Goal: Task Accomplishment & Management: Complete application form

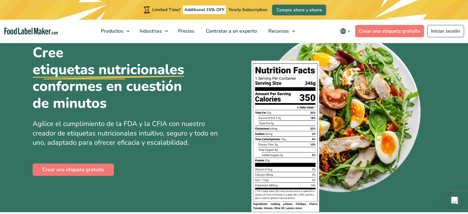
scroll to position [31, 0]
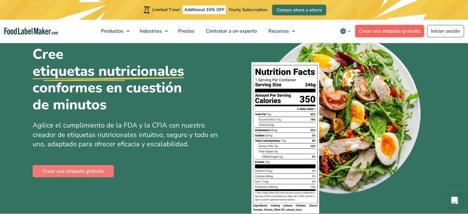
click at [399, 30] on link "Crear una etiqueta gratuita" at bounding box center [389, 31] width 69 height 12
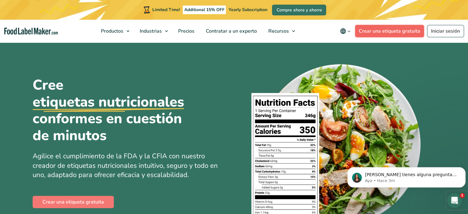
click at [374, 29] on link "Crear una etiqueta gratuita" at bounding box center [389, 31] width 69 height 12
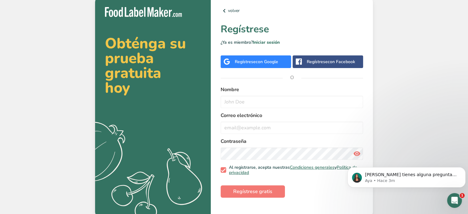
click at [253, 70] on div "volver Regístrese ¿Ya es miembro? Iniciar sesión Regístrese con Google Regístre…" at bounding box center [292, 107] width 162 height 220
click at [239, 149] on div "volver Regístrese ¿Ya es miembro? Iniciar sesión Regístrese con Google Regístre…" at bounding box center [292, 107] width 162 height 220
click at [246, 62] on div "Regístrese con Google" at bounding box center [256, 61] width 43 height 6
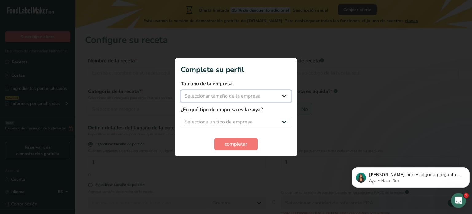
click at [202, 93] on select "Seleccionar tamaño de la empresa Menos de 10 empleados De 10 a 50 empleados De …" at bounding box center [236, 96] width 111 height 12
select select "1"
click at [181, 90] on select "Seleccionar tamaño de la empresa Menos de 10 empleados De 10 a 50 empleados De …" at bounding box center [236, 96] width 111 height 12
click at [205, 122] on select "Seleccione un tipo de empresa Fabricante de alimentos envasados Restaurante y c…" at bounding box center [236, 122] width 111 height 12
select select "1"
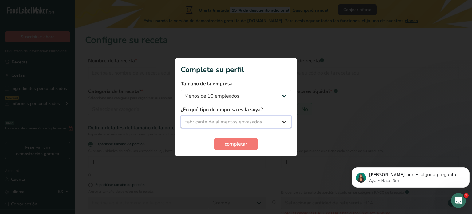
click at [181, 116] on select "Seleccione un tipo de empresa Fabricante de alimentos envasados Restaurante y c…" at bounding box center [236, 122] width 111 height 12
click at [236, 145] on span "completar" at bounding box center [236, 143] width 23 height 7
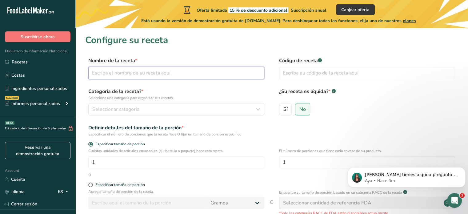
click at [158, 72] on input "text" at bounding box center [176, 73] width 176 height 12
type input "Salsa con semillas"
click at [152, 107] on div "Seleccionar categoría" at bounding box center [174, 108] width 164 height 7
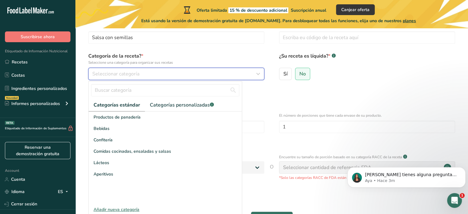
scroll to position [62, 0]
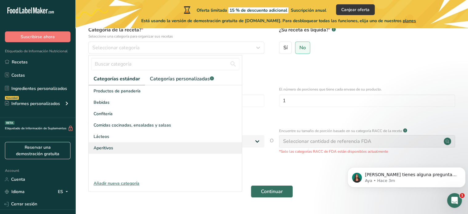
click at [127, 146] on div "Aperitivos" at bounding box center [165, 147] width 153 height 11
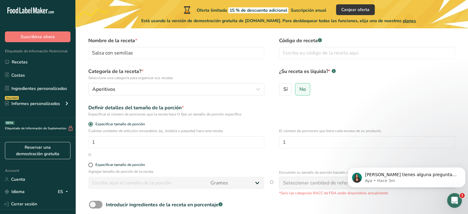
scroll to position [31, 0]
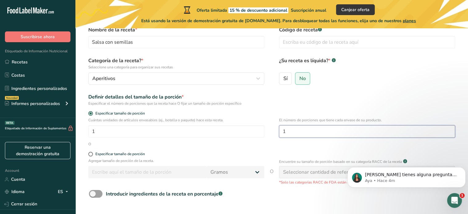
click at [297, 132] on input "1" at bounding box center [367, 131] width 176 height 12
type input "17"
click at [261, 138] on div "Cuántas unidades de artículos envasables (ej., botella o paquete) hace esta rec…" at bounding box center [271, 129] width 373 height 24
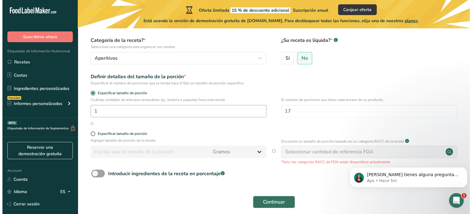
scroll to position [62, 0]
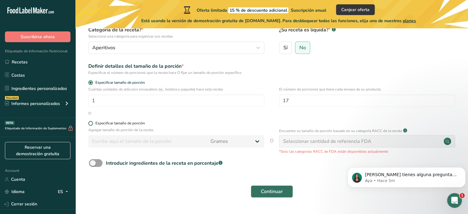
click at [90, 125] on span at bounding box center [90, 123] width 5 height 5
click at [90, 125] on input "Especificar tamaño de porción" at bounding box center [90, 123] width 4 height 4
radio input "true"
radio input "false"
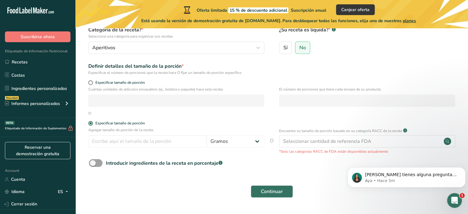
click at [101, 149] on div "Agregar tamaño de porción de la receta. [GEOGRAPHIC_DATA] kg mg mcg libras onza…" at bounding box center [176, 138] width 176 height 23
click at [120, 140] on input "number" at bounding box center [147, 141] width 118 height 12
type input "5"
click at [318, 171] on div "Introducir ingredientes de la receta en porcentaje .a-a{fill:#347362;}.b-a{fill…" at bounding box center [271, 165] width 373 height 13
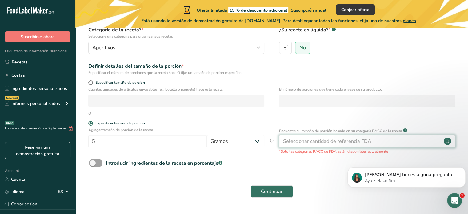
click at [348, 145] on div "Seleccionar cantidad de referencia FDA" at bounding box center [327, 140] width 88 height 7
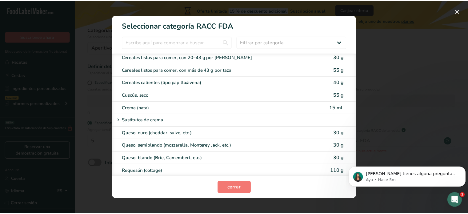
scroll to position [246, 0]
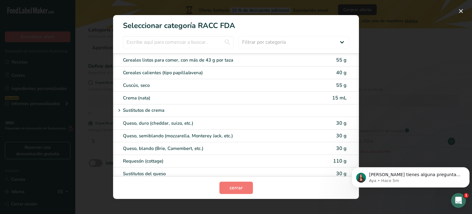
click at [456, 91] on div "RACC Category Selection Modal" at bounding box center [236, 107] width 472 height 214
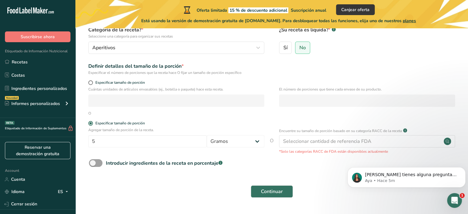
click at [167, 150] on div "Agregar tamaño de porción de la receta. 5 Gramos kg mg mcg libras onza [GEOGRAP…" at bounding box center [176, 138] width 176 height 23
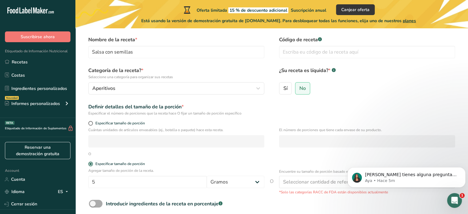
scroll to position [17, 0]
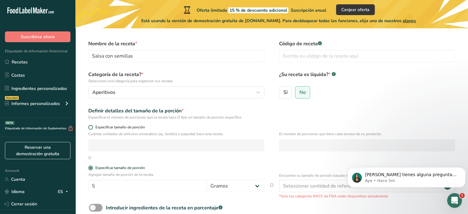
click at [91, 128] on span at bounding box center [90, 127] width 5 height 5
click at [91, 128] on input "Especificar tamaño de porción" at bounding box center [90, 127] width 4 height 4
radio input "true"
radio input "false"
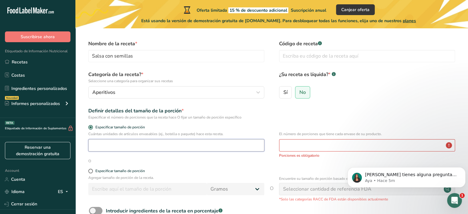
click at [111, 143] on input "number" at bounding box center [176, 145] width 176 height 12
type input "70"
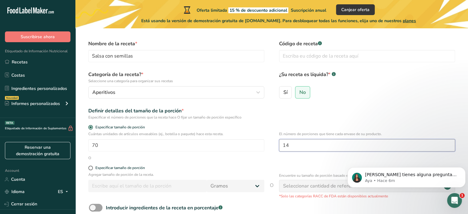
type input "14"
click at [273, 162] on form "Nombre de la receta * Salsa con semillas Código de receta .a-a{fill:#347362;}.b…" at bounding box center [271, 143] width 373 height 206
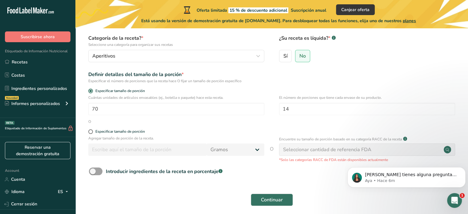
scroll to position [78, 0]
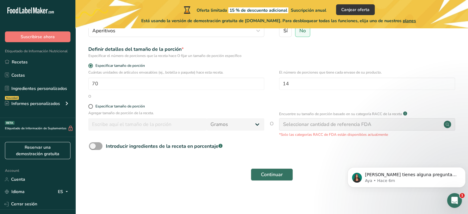
click at [94, 149] on span at bounding box center [96, 146] width 14 height 8
click at [93, 148] on input "Introducir ingredientes de la receta en porcentaje .a-a{fill:#347362;}.b-a{fill…" at bounding box center [91, 146] width 4 height 4
checkbox input "true"
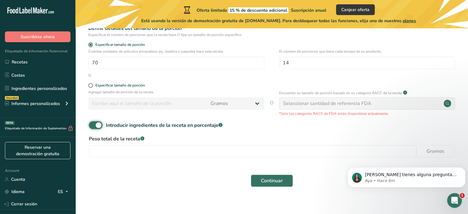
scroll to position [105, 0]
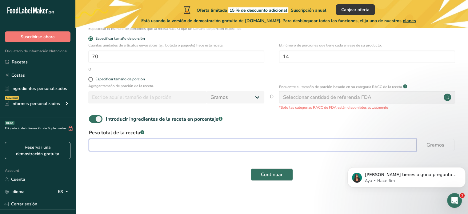
click at [196, 142] on input "number" at bounding box center [252, 145] width 327 height 12
click at [226, 175] on div "Continuar" at bounding box center [271, 175] width 373 height 20
click at [144, 147] on input "70" at bounding box center [252, 145] width 327 height 12
type input "71"
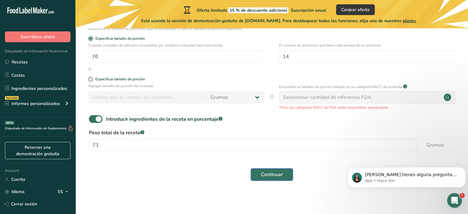
click at [263, 175] on span "Continuar" at bounding box center [272, 174] width 22 height 7
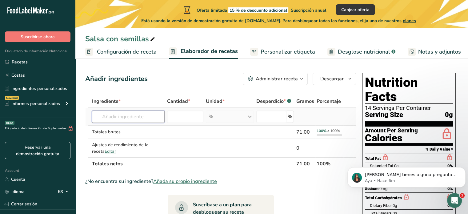
click at [136, 117] on input "text" at bounding box center [128, 116] width 73 height 12
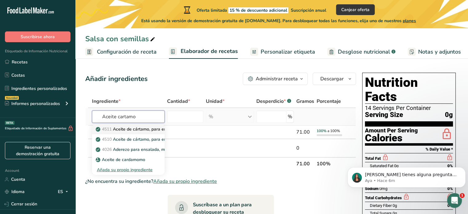
type input "Aceite cartamo"
click at [135, 130] on p "4511 Aceite de cártamo, para ensalada o para cocinar, alto oleico (aceite prima…" at bounding box center [205, 129] width 217 height 6
type input "Oil, safflower, salad or cooking, high oleic (primary [MEDICAL_DATA] of commerc…"
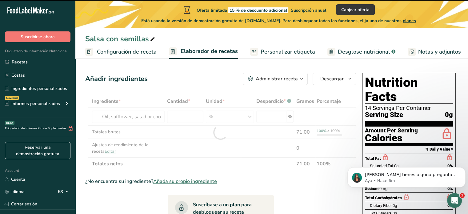
type input "0"
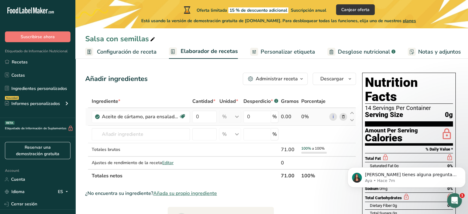
click at [225, 117] on div "% Porciones 1 tablespoon 1 cup 1 tsp Unidades de peso g kg mg Ver más Unidades …" at bounding box center [230, 116] width 22 height 12
click at [206, 120] on input "0" at bounding box center [204, 116] width 24 height 12
click at [217, 117] on div "Ingrediente * Cantidad * Unidad * Desperdicio * .a-a{fill:#347362;}.b-a{fill:#f…" at bounding box center [220, 138] width 271 height 87
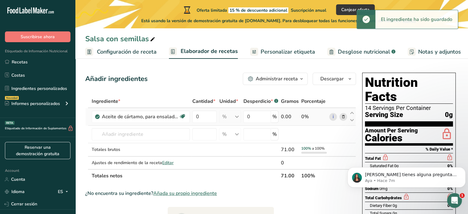
click at [223, 115] on div "% Porciones 1 tablespoon 1 cup 1 tsp Unidades de peso g kg mg Ver más Unidades …" at bounding box center [230, 116] width 22 height 12
click at [202, 117] on input "0" at bounding box center [204, 116] width 24 height 12
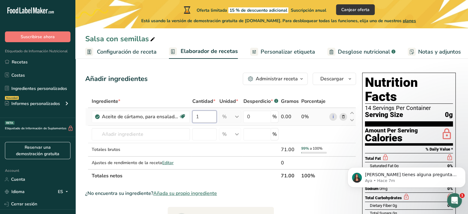
type input "1"
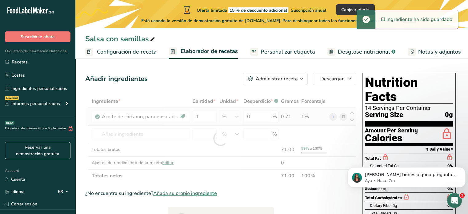
click at [228, 115] on div "Ingrediente * Cantidad * Unidad * Desperdicio * .a-a{fill:#347362;}.b-a{fill:#f…" at bounding box center [220, 138] width 271 height 87
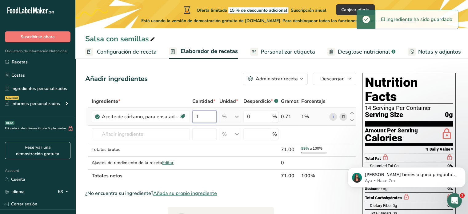
click at [209, 119] on input "1" at bounding box center [204, 116] width 24 height 12
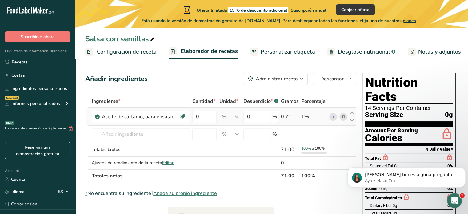
click at [225, 118] on div "Ingrediente * Cantidad * Unidad * Desperdicio * .a-a{fill:#347362;}.b-a{fill:#f…" at bounding box center [220, 138] width 271 height 87
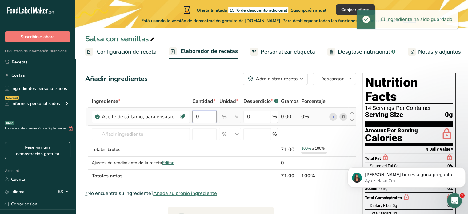
click at [212, 118] on input "0" at bounding box center [204, 116] width 24 height 12
type input "6"
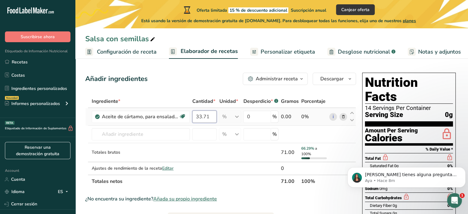
type input "33.71"
click at [260, 119] on div "Ingrediente * Cantidad * Unidad * Desperdicio * .a-a{fill:#347362;}.b-a{fill:#f…" at bounding box center [220, 141] width 271 height 93
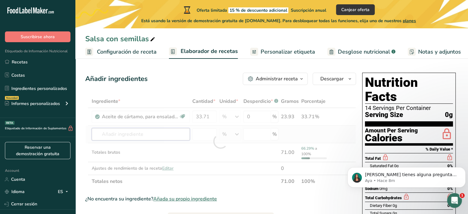
click at [135, 135] on div "Ingrediente * Cantidad * Unidad * Desperdicio * .a-a{fill:#347362;}.b-a{fill:#f…" at bounding box center [220, 141] width 271 height 93
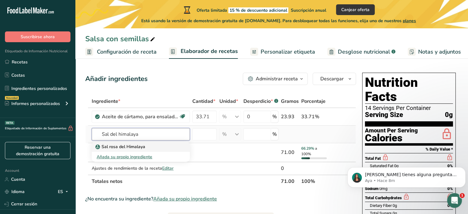
type input "Sal del himalaya"
click at [164, 143] on div "Sal rosa del Himalaya" at bounding box center [136, 146] width 78 height 6
type input "Himalayan Pink Salt"
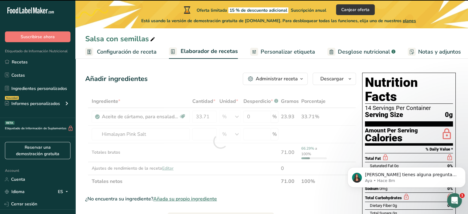
type input "0"
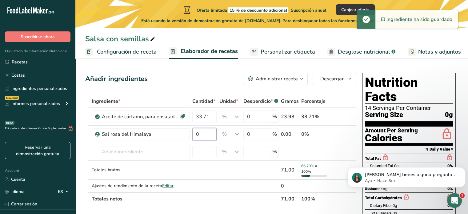
click at [211, 136] on input "0" at bounding box center [204, 134] width 24 height 12
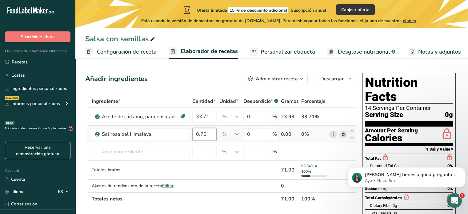
type input "0.75"
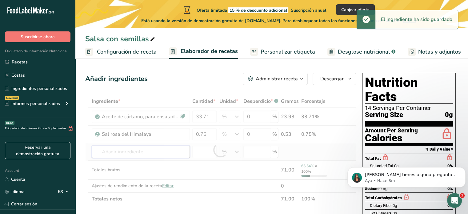
click at [164, 152] on div "Ingrediente * Cantidad * Unidad * Desperdicio * .a-a{fill:#347362;}.b-a{fill:#f…" at bounding box center [220, 150] width 271 height 110
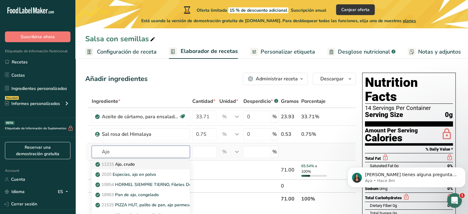
type input "Ajo"
click at [157, 160] on link "11215 Ajo, crudo" at bounding box center [141, 164] width 98 height 10
type input "Garlic, raw"
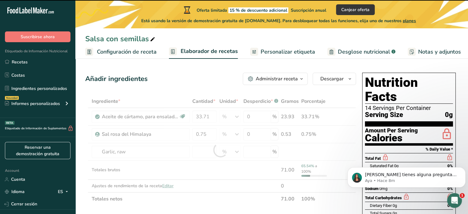
type input "0"
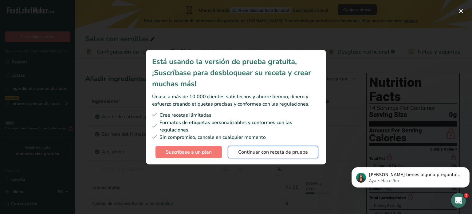
click at [278, 153] on span "Continuar con receta de prueba" at bounding box center [273, 151] width 70 height 7
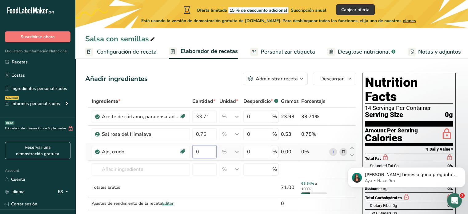
click at [206, 154] on input "0" at bounding box center [204, 151] width 24 height 12
type input "1.60"
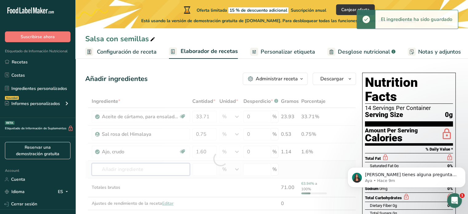
click at [150, 169] on div "Ingrediente * Cantidad * Unidad * Desperdicio * .a-a{fill:#347362;}.b-a{fill:#f…" at bounding box center [220, 159] width 271 height 128
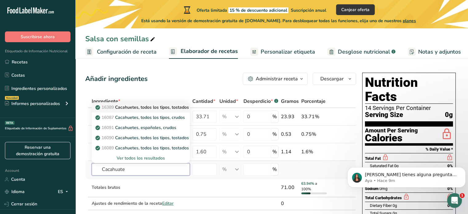
type input "Cacahuate"
click at [173, 109] on p "16389 Cacahuetes, todos los tipos, tostados en aceite, sin sal" at bounding box center [160, 107] width 126 height 6
type input "Peanuts, all types, oil-roasted, without salt"
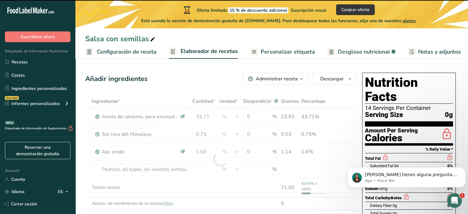
type input "0"
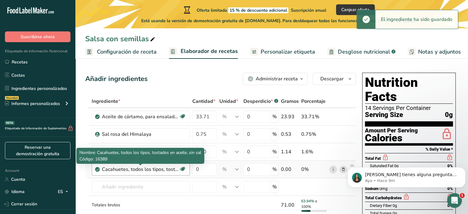
click at [166, 168] on div "Cacahuetes, todos los tipos, tostados en aceite, sin sal" at bounding box center [140, 168] width 77 height 7
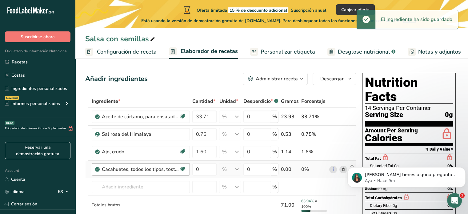
click at [166, 168] on div "Cacahuetes, todos los tipos, tostados en aceite, sin sal" at bounding box center [140, 168] width 77 height 7
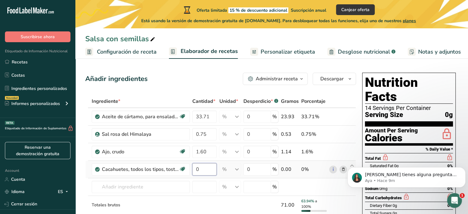
click at [210, 169] on input "0" at bounding box center [204, 169] width 24 height 12
type input "4.60"
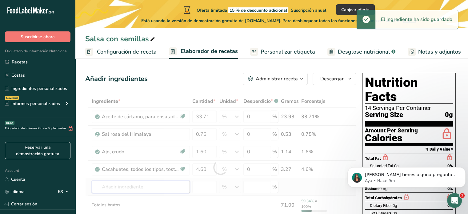
click at [122, 185] on div "Ingrediente * Cantidad * Unidad * Desperdicio * .a-a{fill:#347362;}.b-a{fill:#f…" at bounding box center [220, 167] width 271 height 145
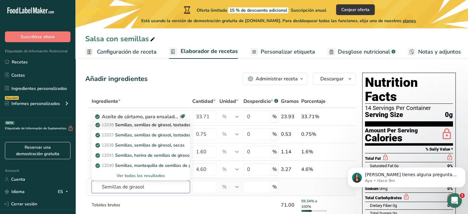
type input "Semillas de girasol"
click at [147, 128] on link "12038 Semillas, semillas de girasol, tostadas en aceite, sin sal" at bounding box center [141, 125] width 98 height 10
type input "Seeds, sunflower seed kernels, oil roasted, without salt"
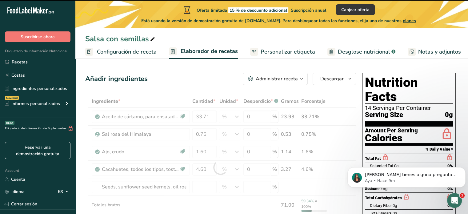
type input "0"
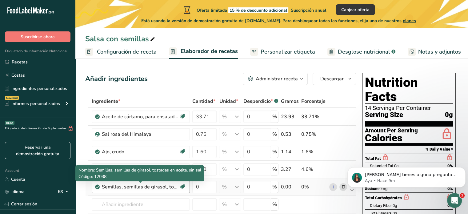
click at [163, 188] on div "Semillas, semillas de girasol, tostadas en aceite, sin sal" at bounding box center [140, 186] width 77 height 7
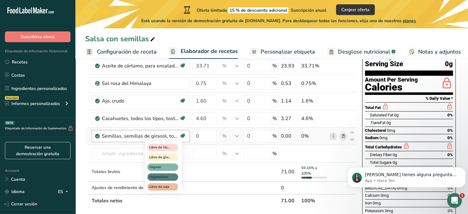
scroll to position [62, 0]
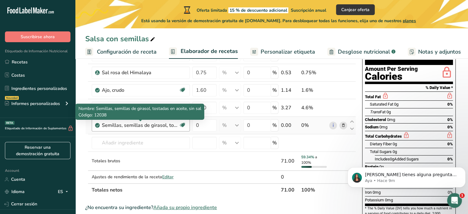
click at [159, 127] on div "Semillas, semillas de girasol, tostadas en aceite, sin sal" at bounding box center [140, 124] width 77 height 7
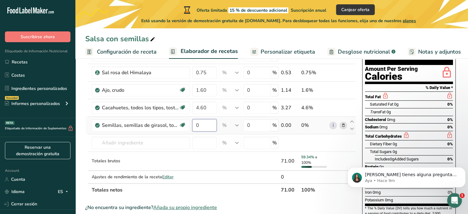
click at [206, 126] on input "0" at bounding box center [204, 125] width 24 height 12
type input "4.60"
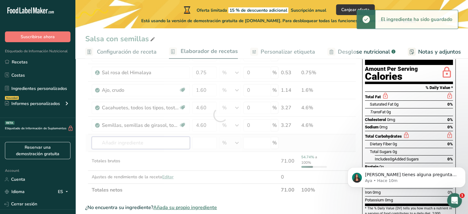
click at [113, 141] on div "Ingrediente * Cantidad * Unidad * Desperdicio * .a-a{fill:#347362;}.b-a{fill:#f…" at bounding box center [220, 114] width 271 height 163
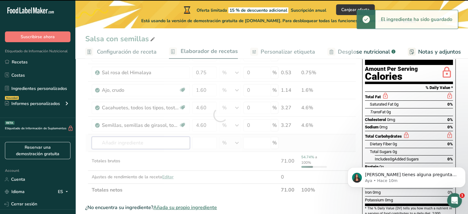
type input "S"
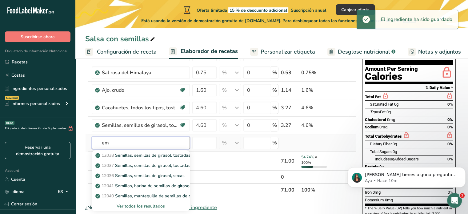
type input "e"
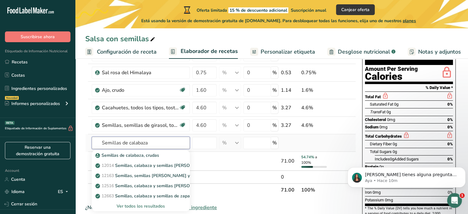
type input "Semillas de calabaza"
click at [172, 164] on p "12014 Semillas, calabaza y semillas [PERSON_NAME], secas" at bounding box center [160, 165] width 126 height 6
type input "Seeds, pumpkin and squash seed kernels, dried"
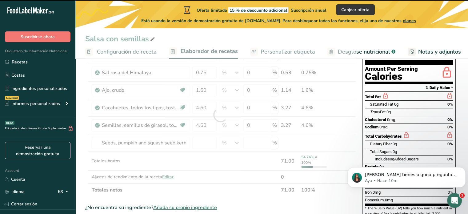
type input "0"
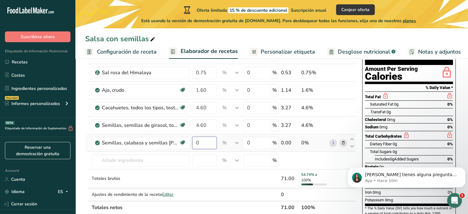
click at [209, 142] on input "0" at bounding box center [204, 143] width 24 height 12
type input "4.35"
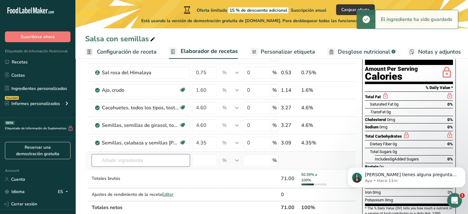
click at [150, 157] on div "Ingrediente * Cantidad * Unidad * Desperdicio * .a-a{fill:#347362;}.b-a{fill:#f…" at bounding box center [220, 123] width 271 height 181
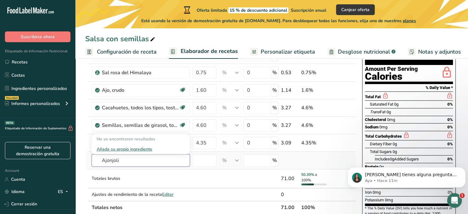
type input "Ajonjoli"
click at [119, 159] on input "text" at bounding box center [141, 160] width 98 height 12
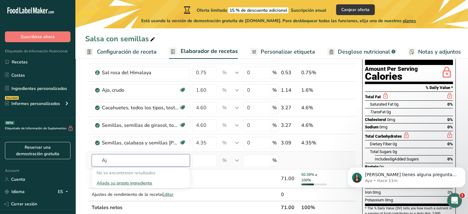
type input "A"
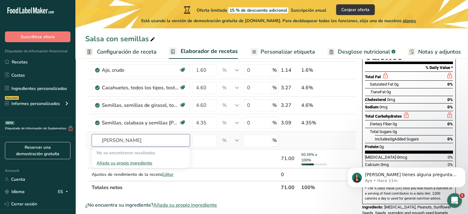
scroll to position [92, 0]
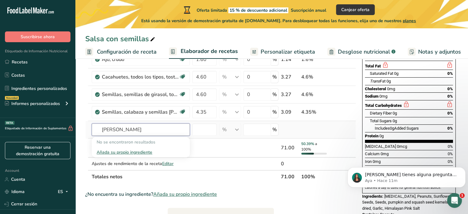
click at [149, 132] on input "[PERSON_NAME]" at bounding box center [141, 129] width 98 height 12
type input "S"
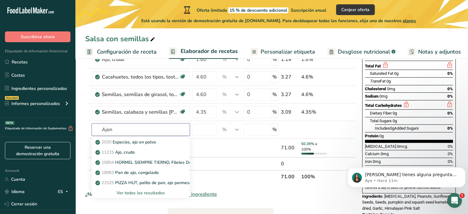
type input "Ajon"
